Goal: Navigation & Orientation: Find specific page/section

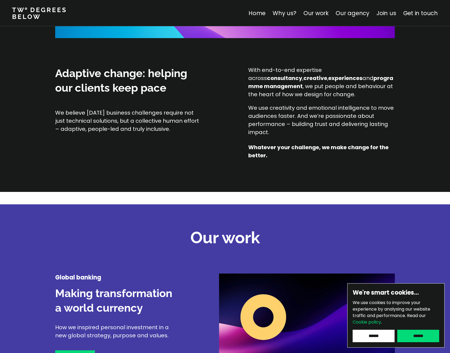
scroll to position [631, 0]
click at [321, 13] on link "Our work" at bounding box center [316, 13] width 25 height 8
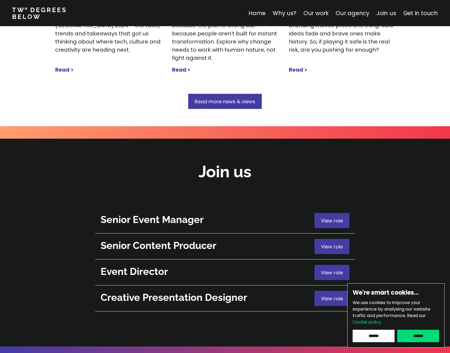
scroll to position [1960, 0]
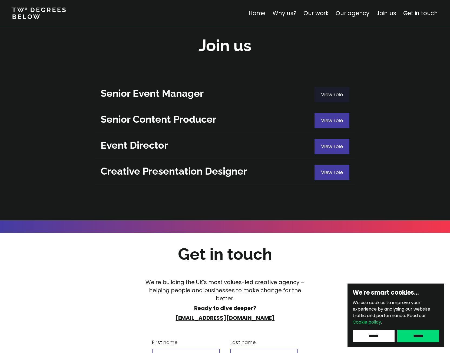
click at [333, 91] on span "View role" at bounding box center [332, 94] width 22 height 7
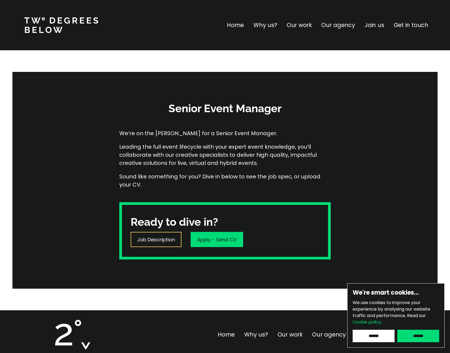
click at [159, 242] on p "Job Description" at bounding box center [156, 239] width 38 height 7
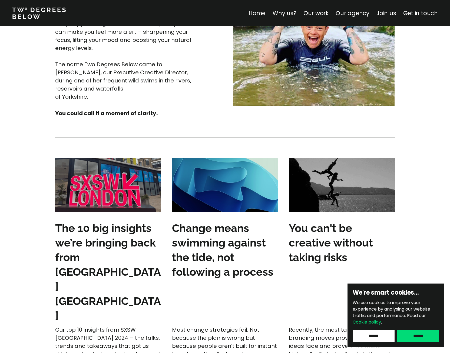
scroll to position [1518, 0]
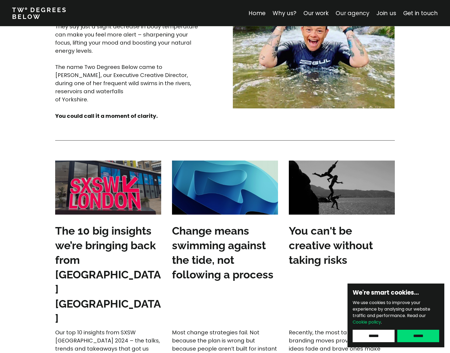
click at [359, 15] on link "Our agency" at bounding box center [353, 13] width 34 height 8
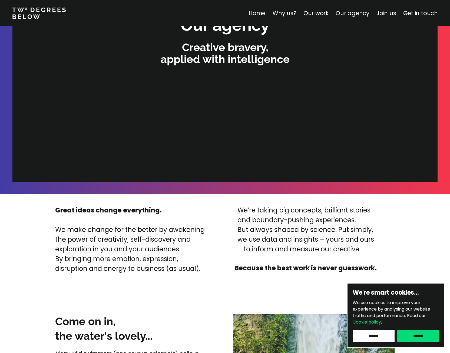
scroll to position [1149, 0]
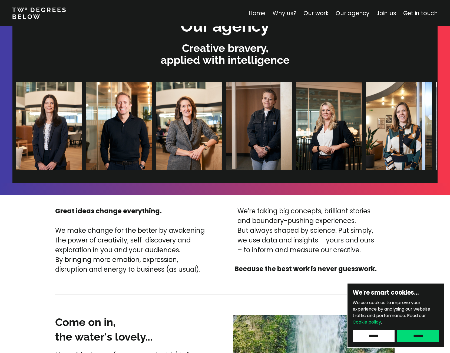
click at [293, 13] on link "Why us?" at bounding box center [285, 13] width 24 height 8
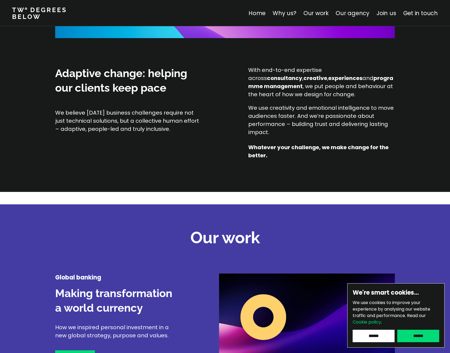
scroll to position [189, 0]
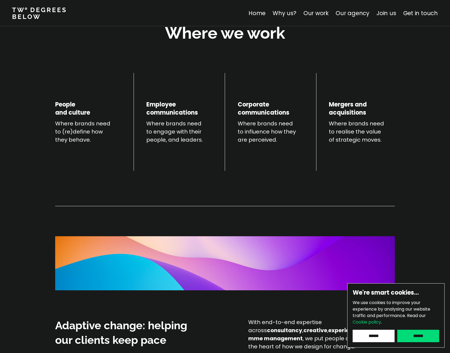
click at [27, 14] on link at bounding box center [42, 13] width 60 height 13
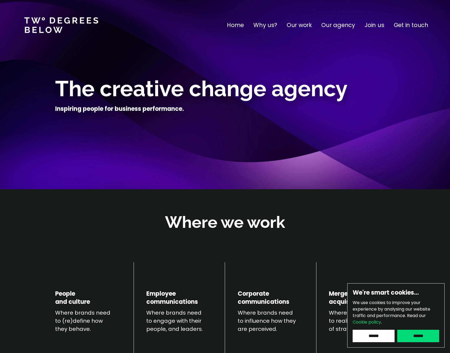
scroll to position [126, 0]
